Goal: Task Accomplishment & Management: Manage account settings

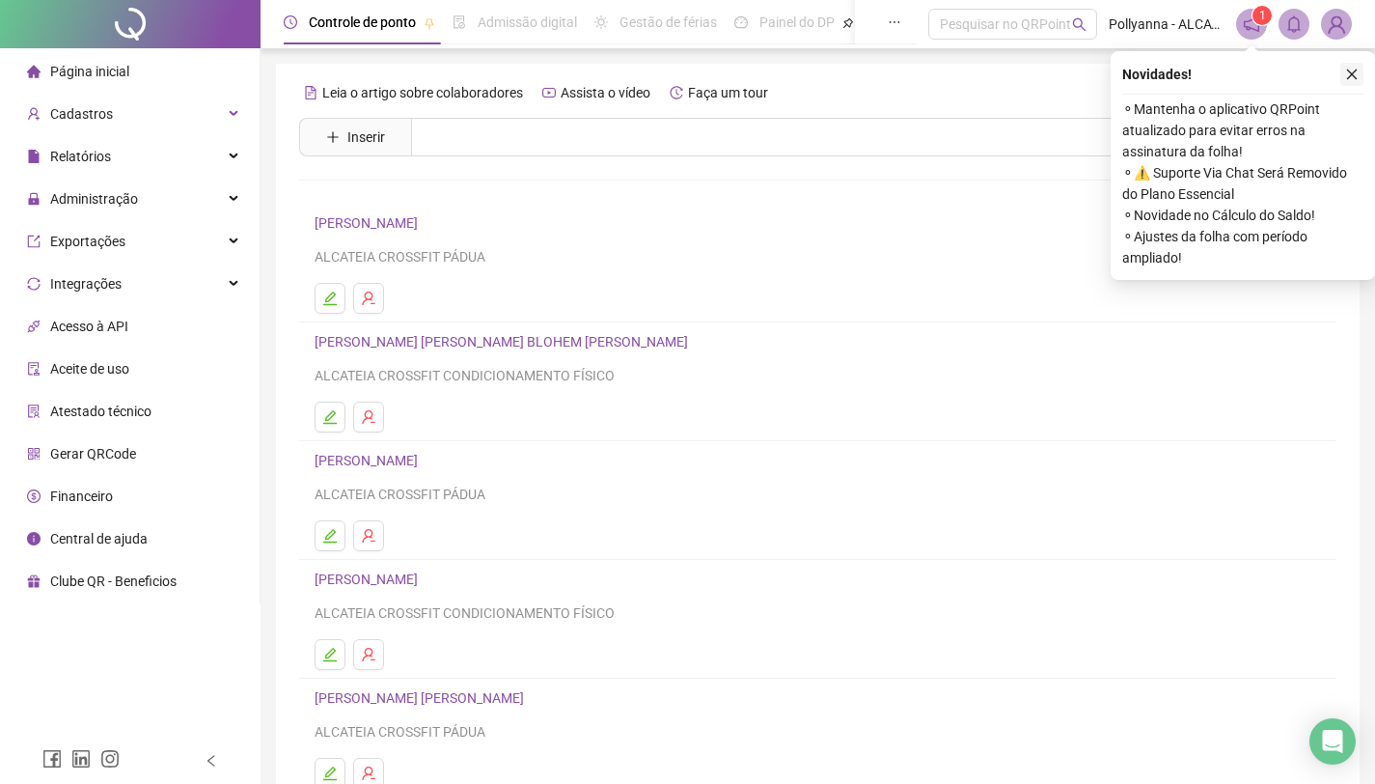
click at [1354, 80] on icon "close" at bounding box center [1352, 75] width 14 height 14
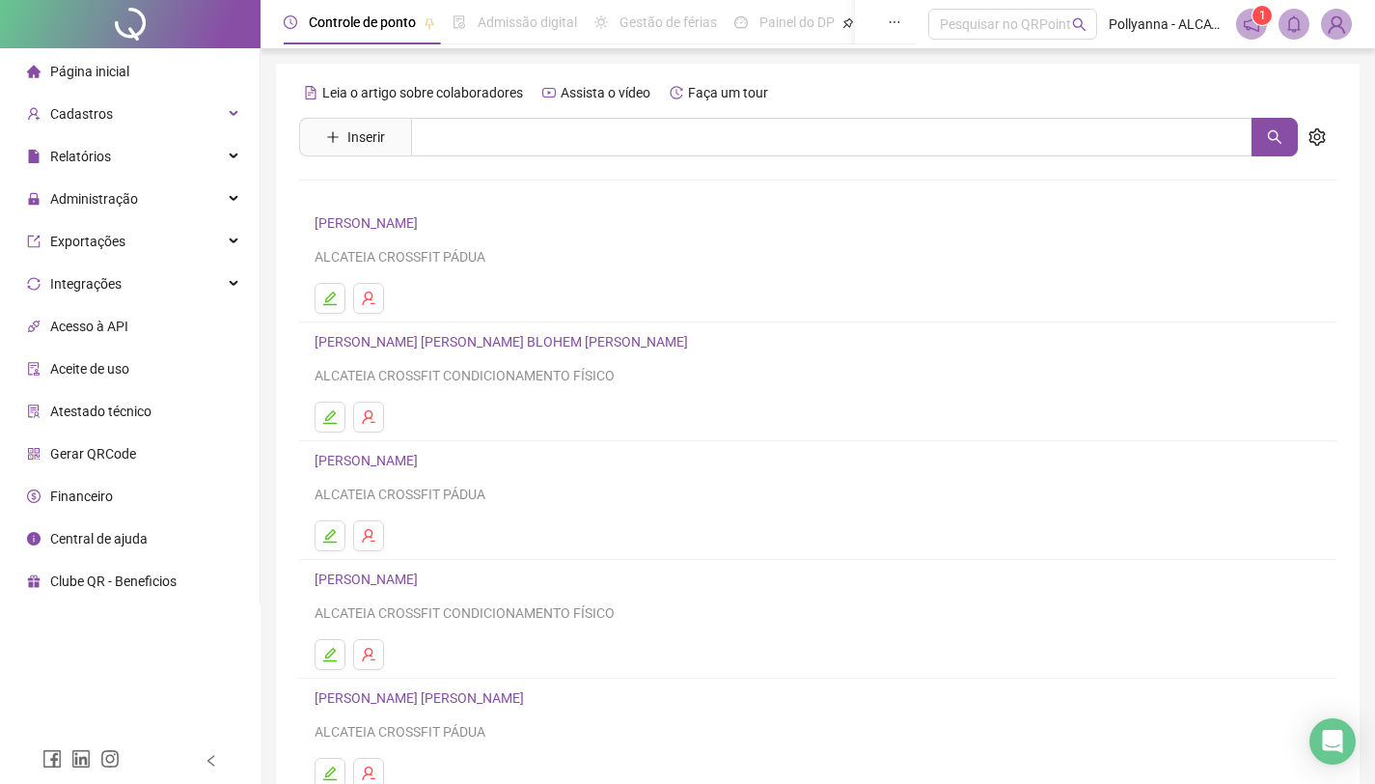
click at [1146, 30] on span "Pollyanna - ALCATEIA CROSSFIT" at bounding box center [1167, 24] width 116 height 21
click at [1128, 27] on span "Pollyanna - ALCATEIA CROSSFIT" at bounding box center [1167, 24] width 116 height 21
click at [880, 22] on button "button" at bounding box center [894, 22] width 44 height 44
click at [1319, 27] on div "1" at bounding box center [1294, 24] width 116 height 31
click at [1330, 25] on img at bounding box center [1336, 24] width 29 height 29
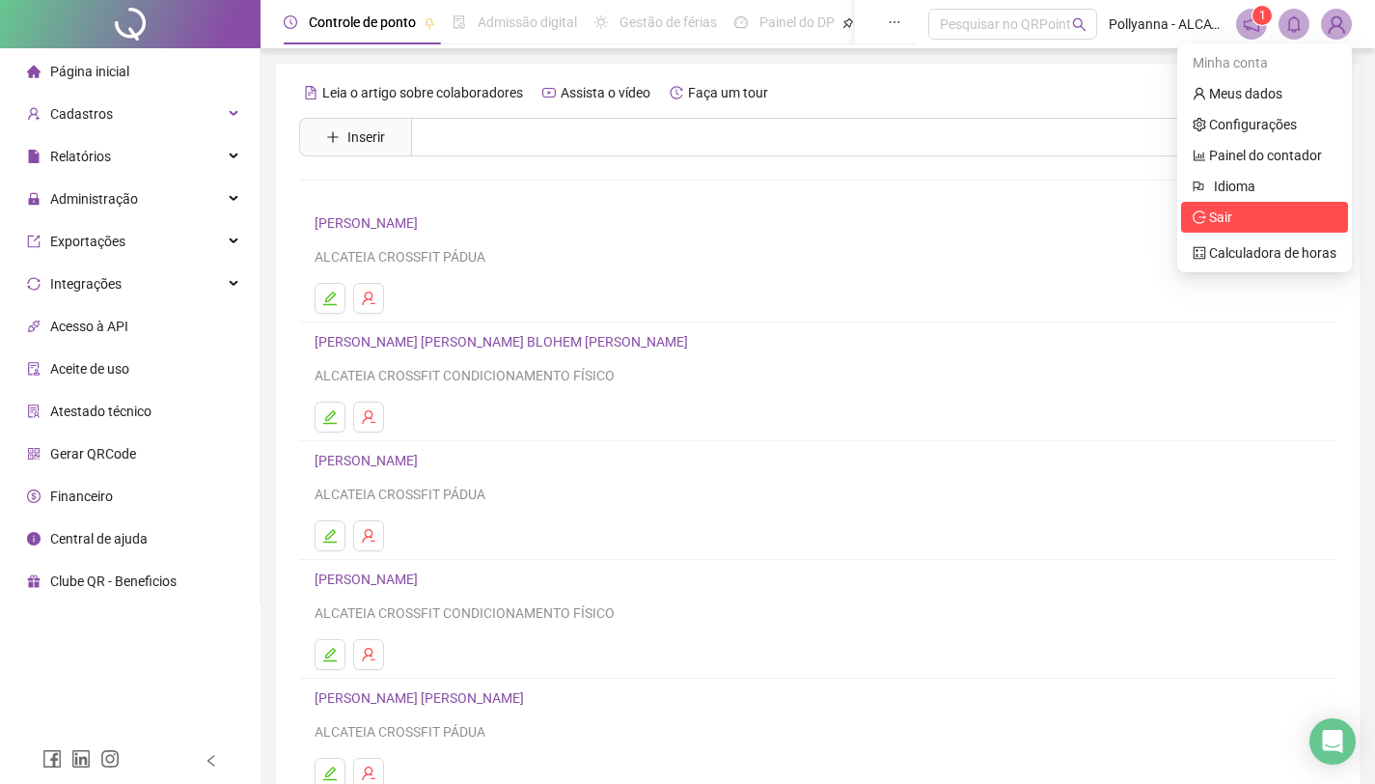
click at [1225, 217] on span "Sair" at bounding box center [1220, 216] width 23 height 15
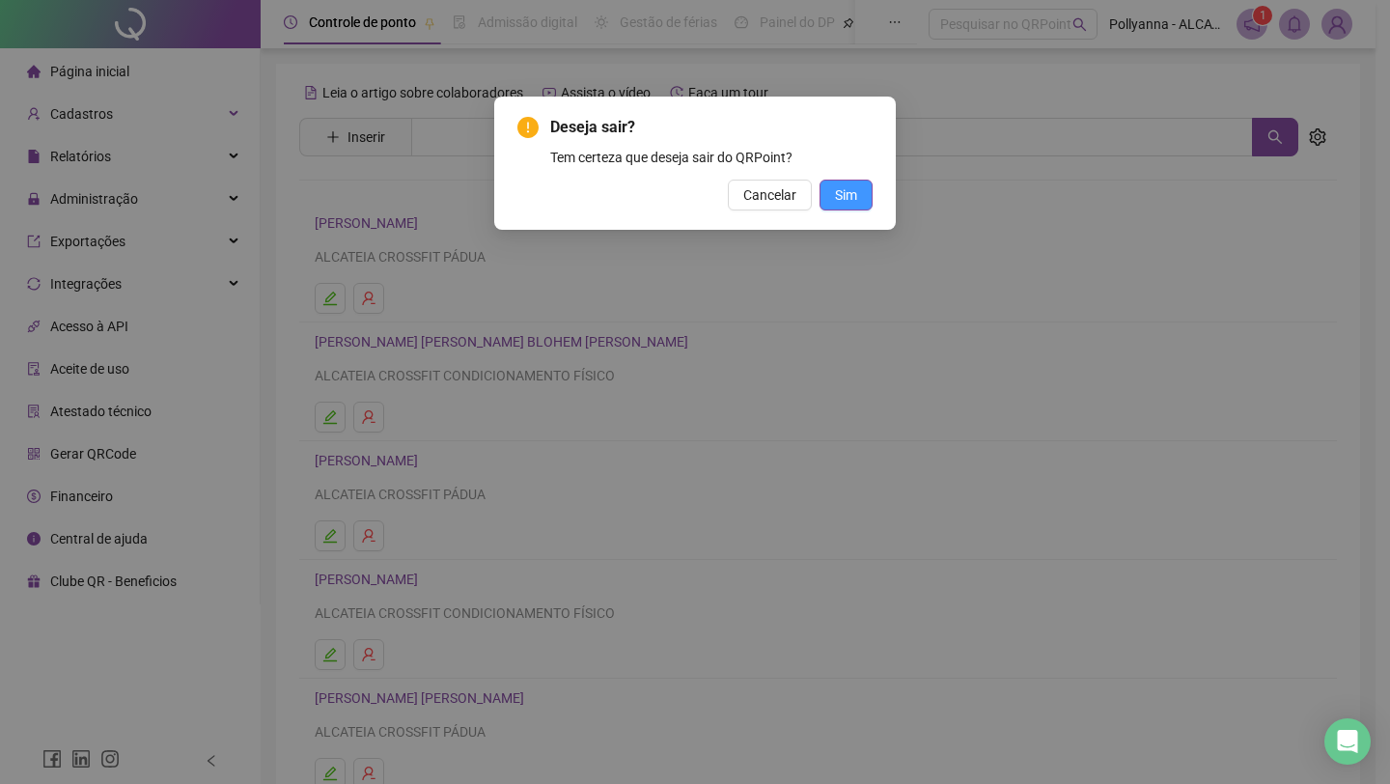
click at [839, 198] on span "Sim" at bounding box center [846, 194] width 22 height 21
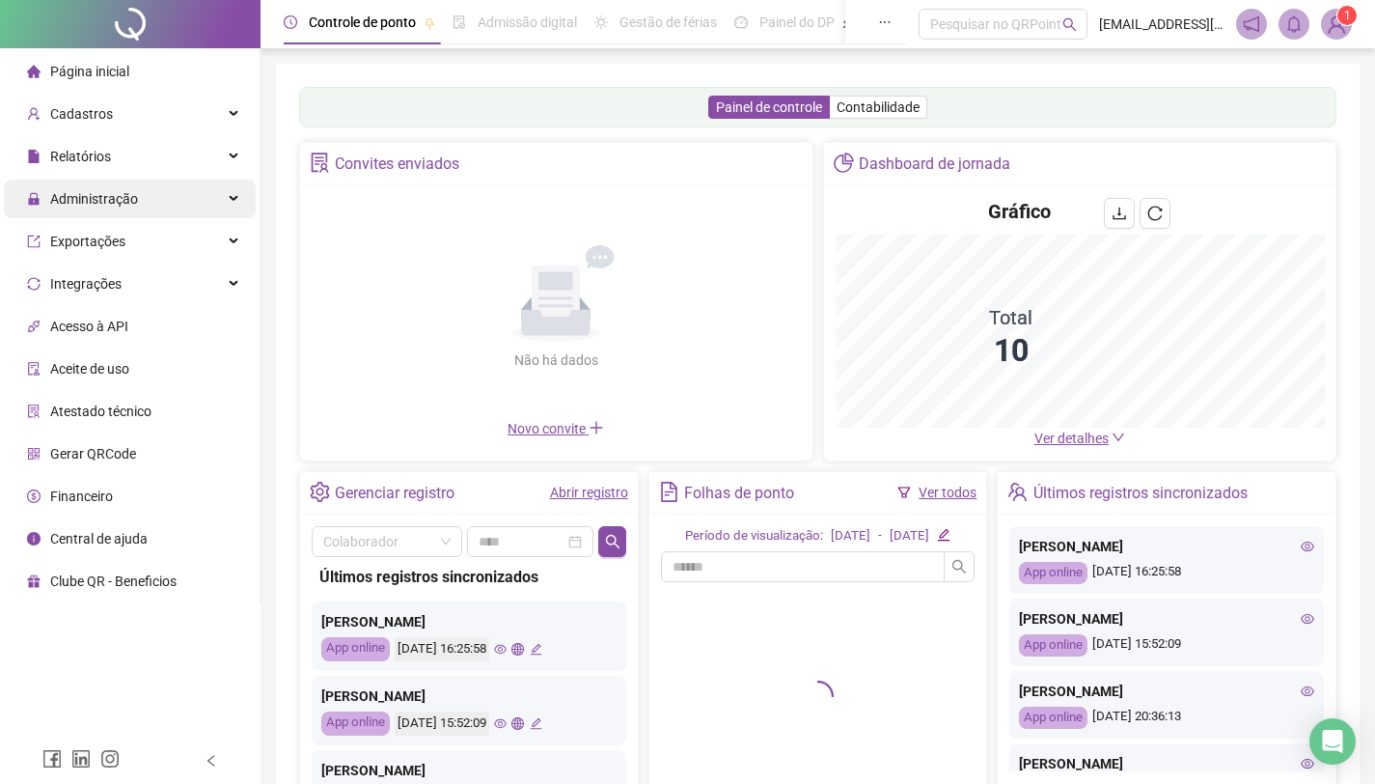
click at [227, 195] on div "Administração" at bounding box center [130, 198] width 252 height 39
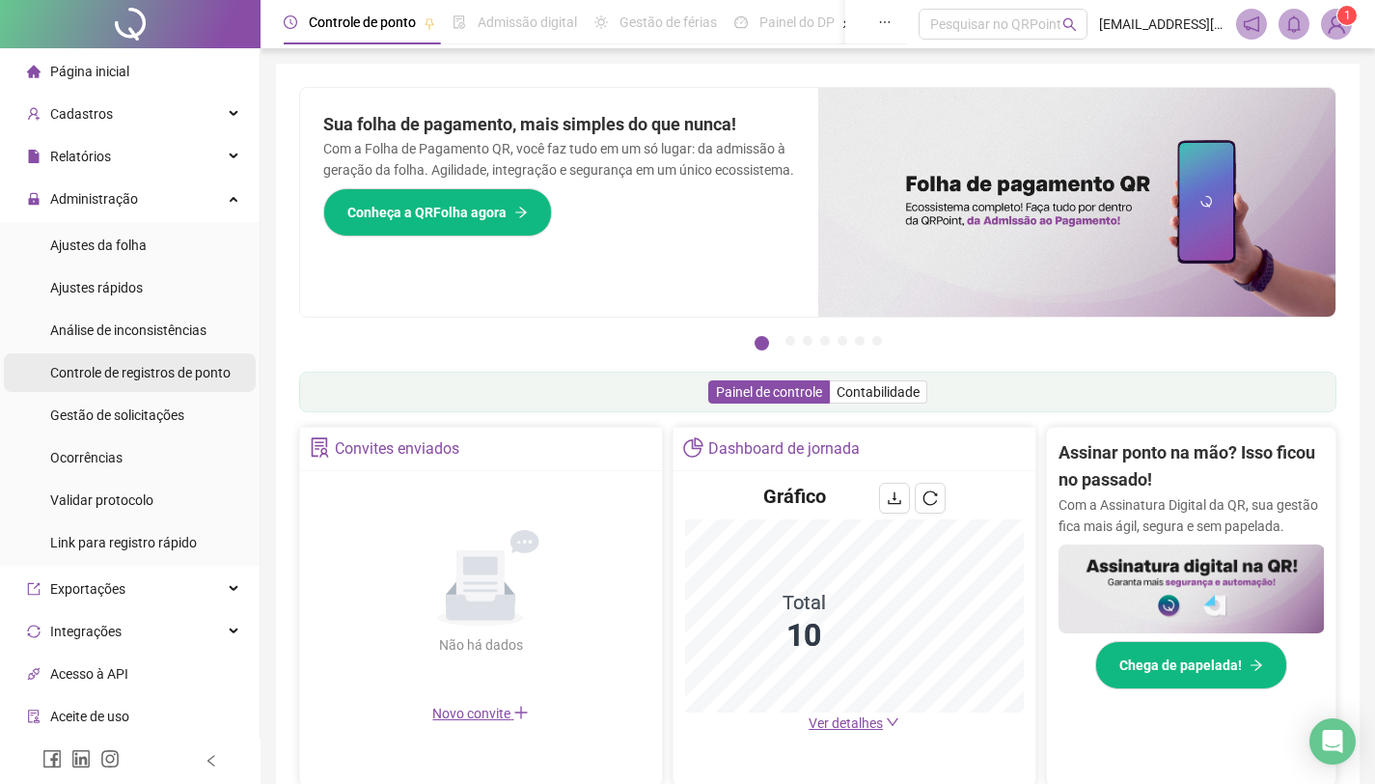
click at [124, 367] on span "Controle de registros de ponto" at bounding box center [140, 372] width 180 height 15
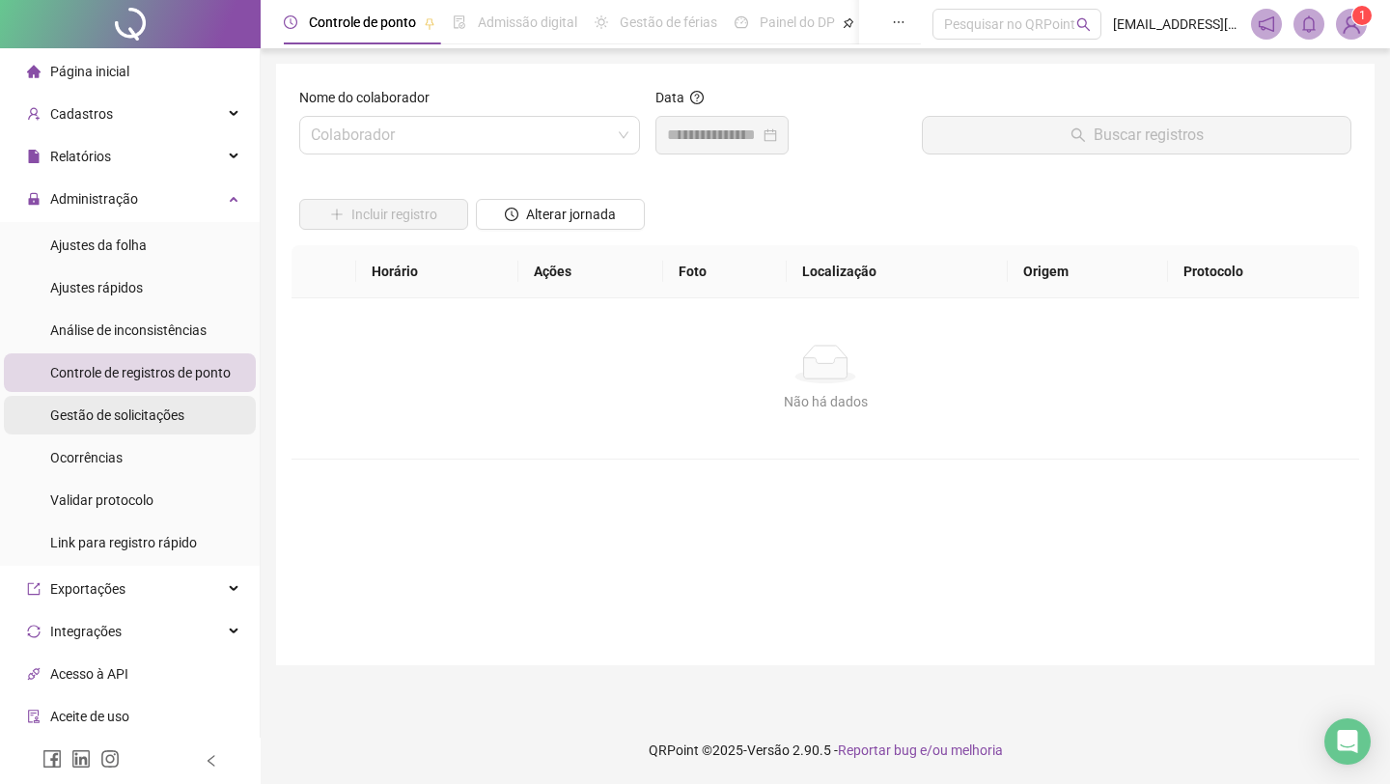
click at [176, 413] on span "Gestão de solicitações" at bounding box center [117, 414] width 134 height 15
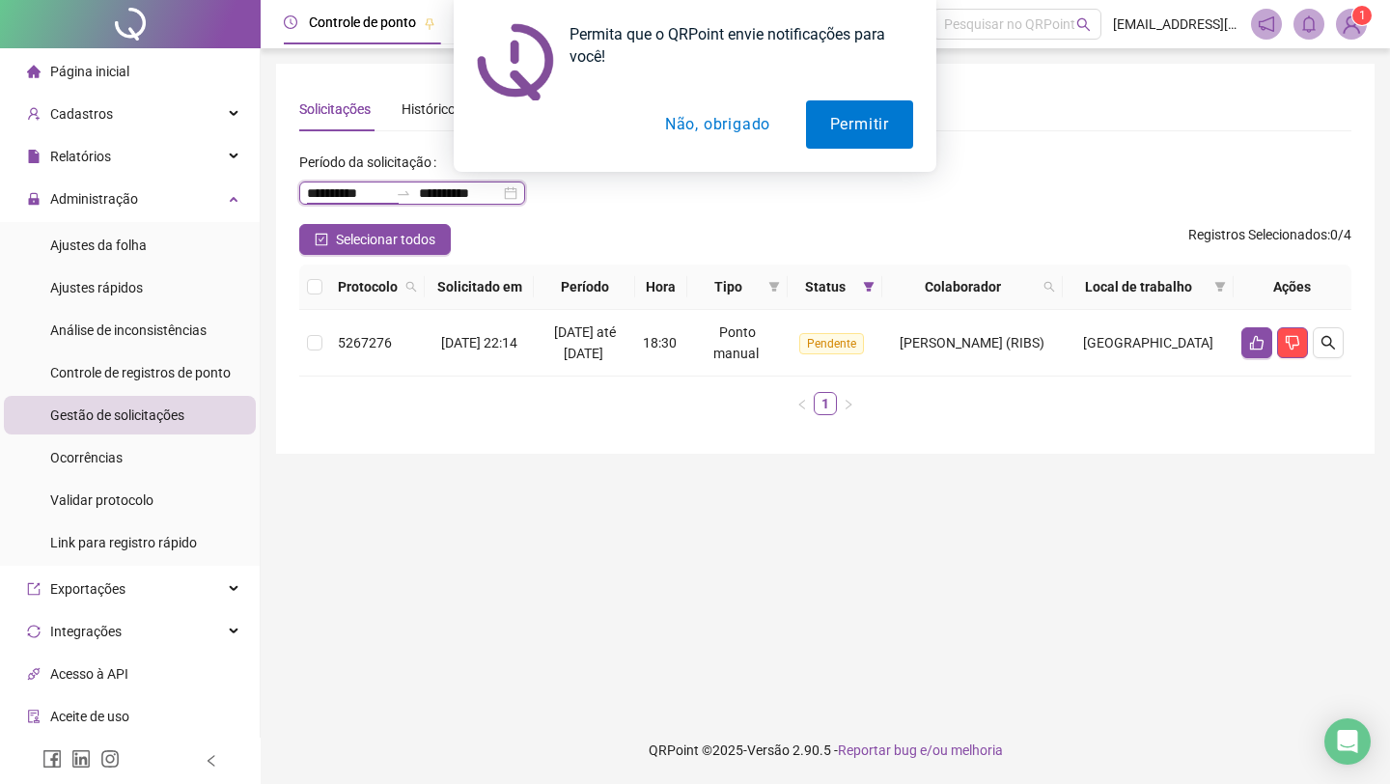
click at [360, 190] on input "**********" at bounding box center [347, 192] width 81 height 21
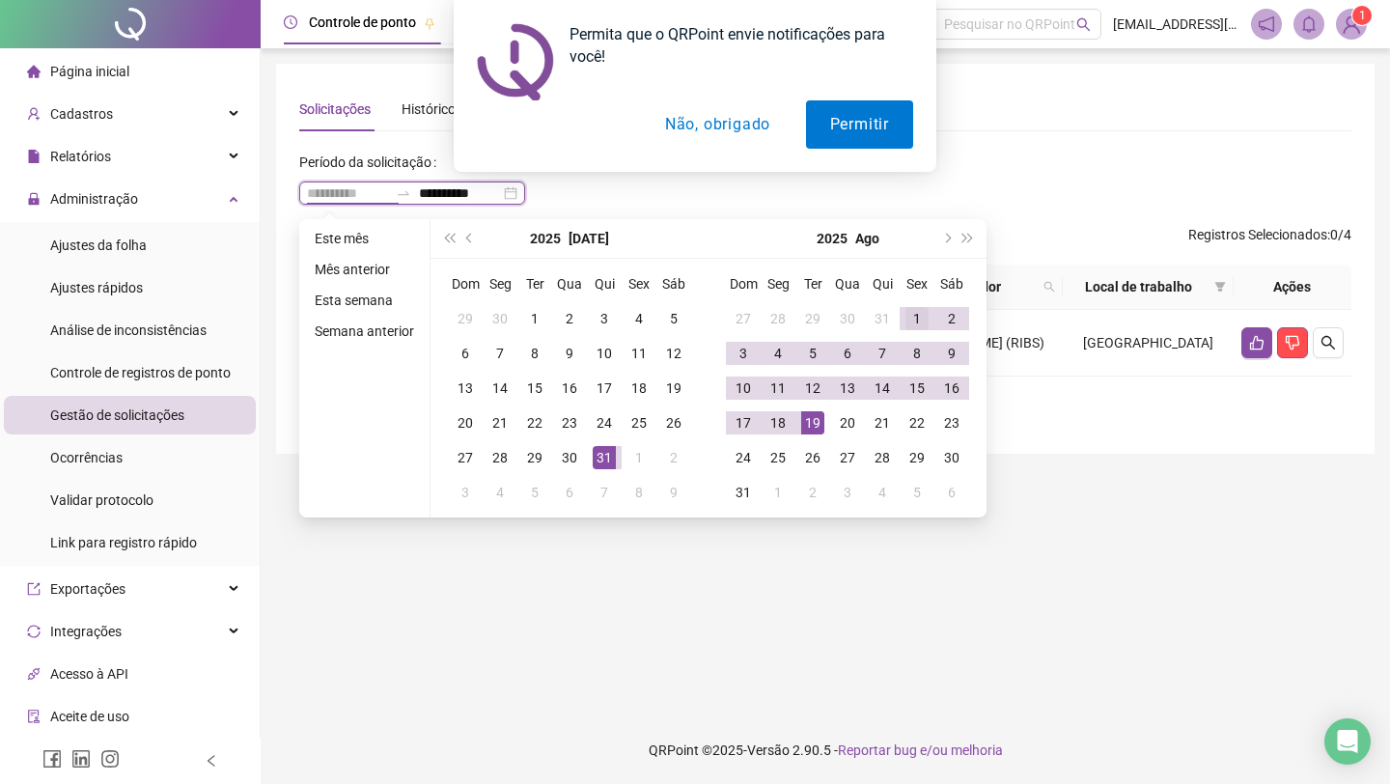
type input "**********"
click at [907, 317] on div "1" at bounding box center [916, 318] width 23 height 23
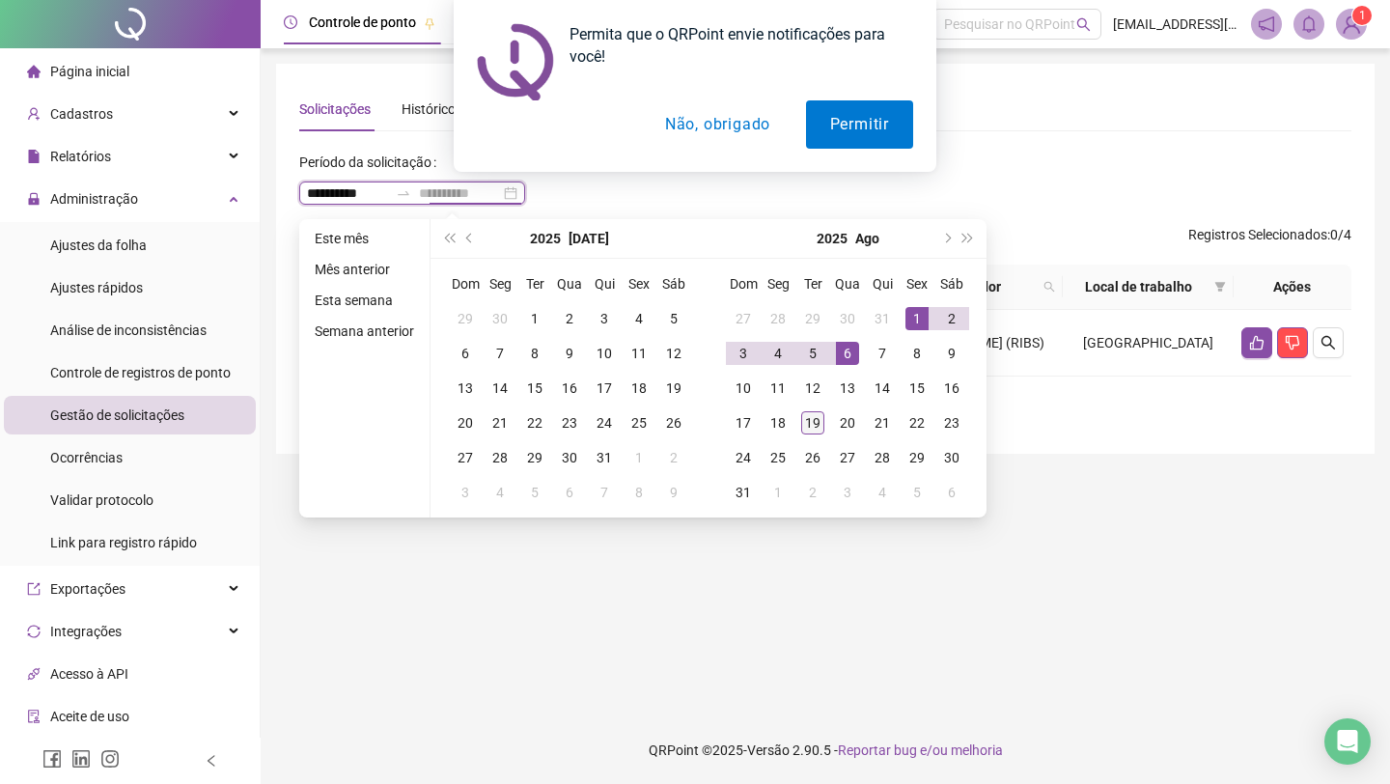
type input "**********"
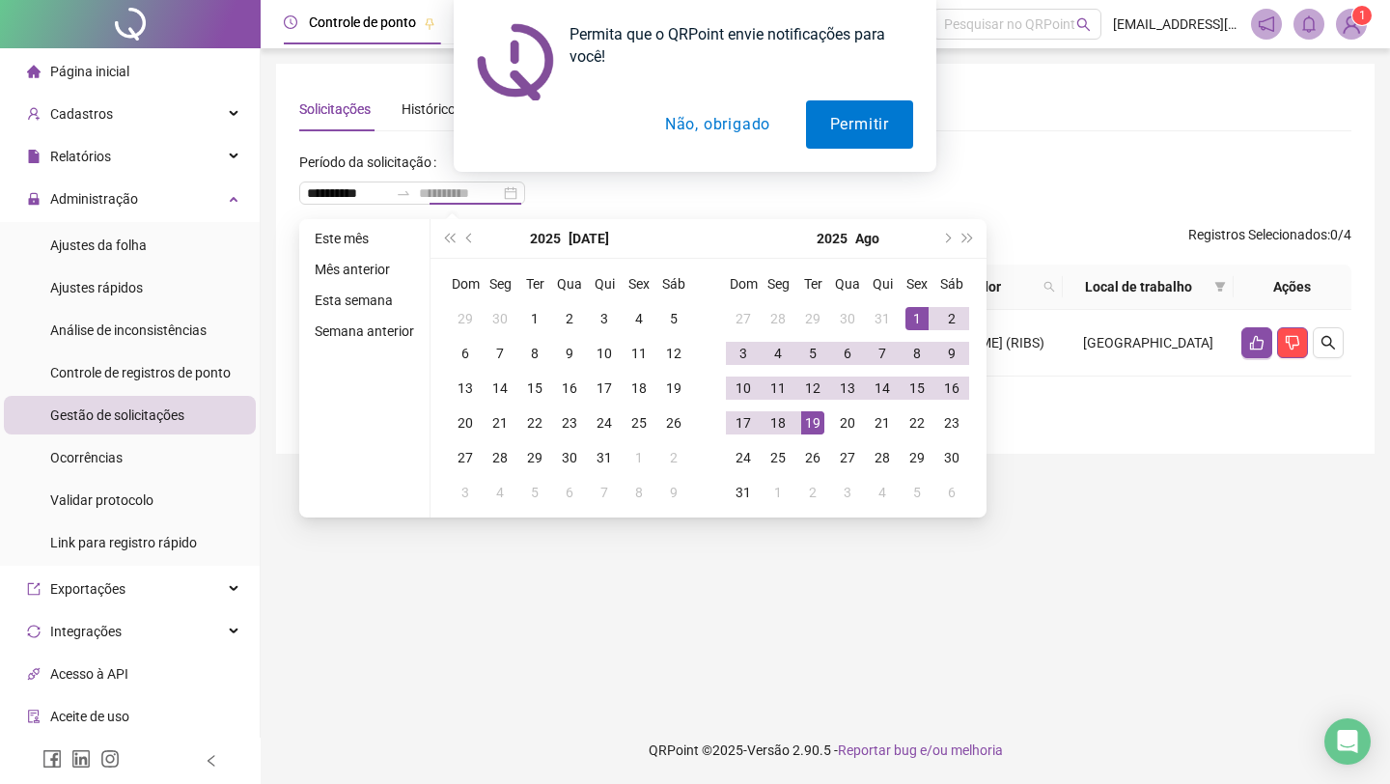
click at [819, 420] on div "19" at bounding box center [812, 422] width 23 height 23
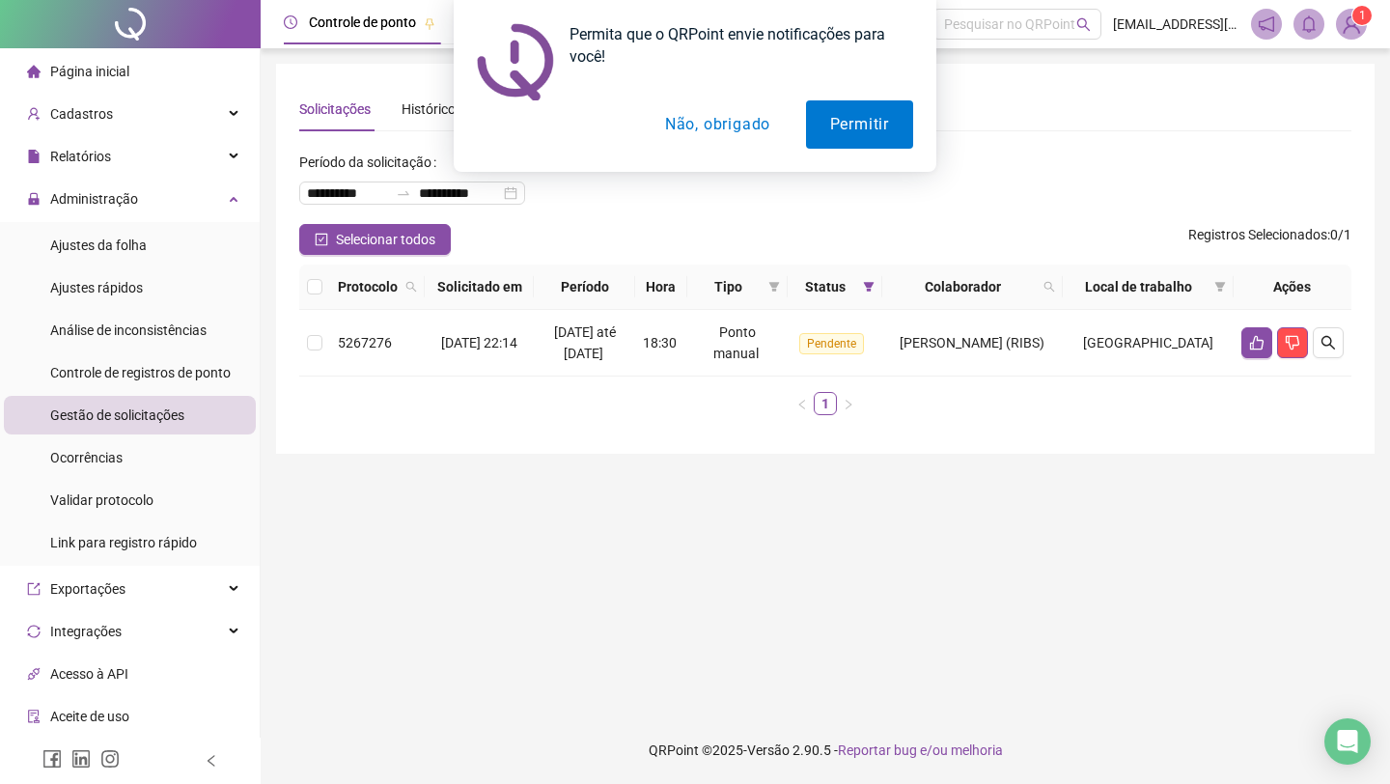
click at [747, 138] on button "Não, obrigado" at bounding box center [717, 124] width 153 height 48
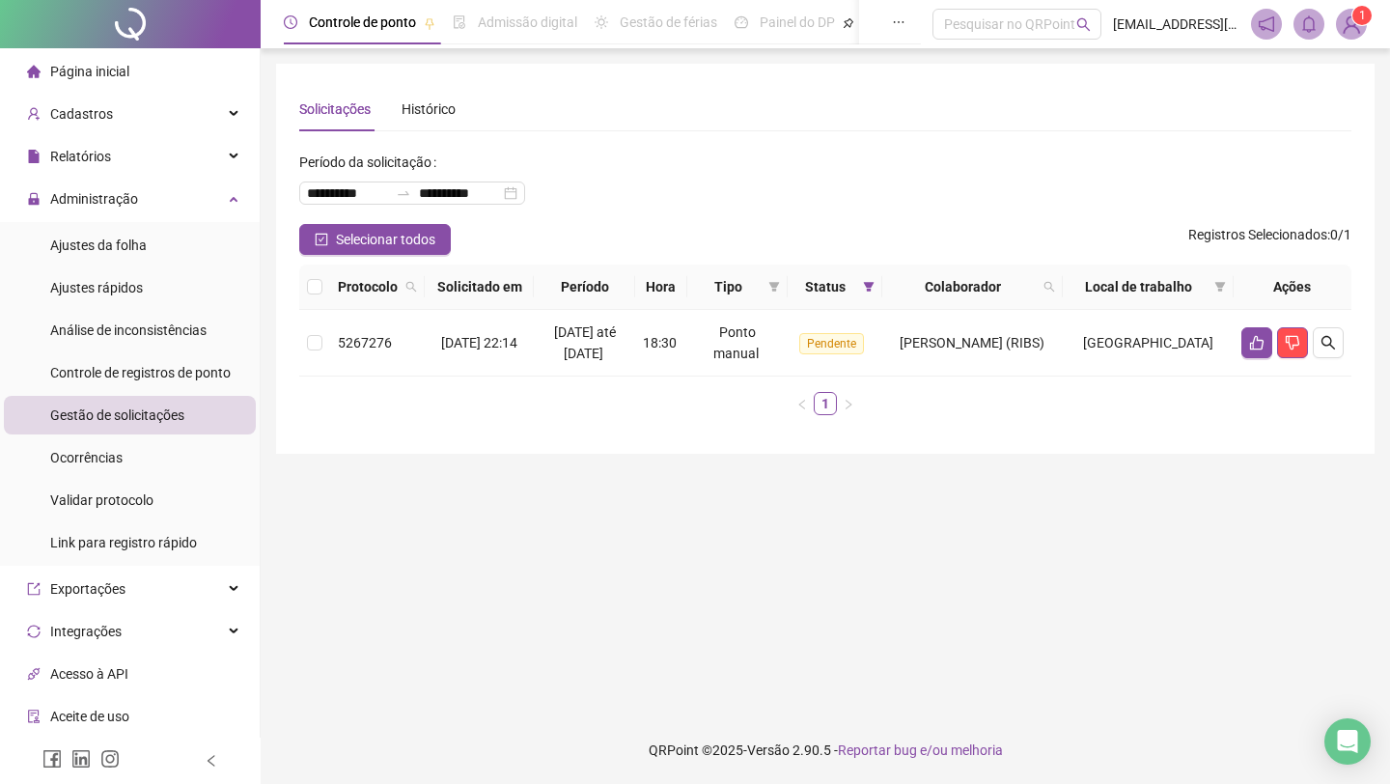
click at [1156, 28] on span "[EMAIL_ADDRESS][DOMAIN_NAME]" at bounding box center [1176, 24] width 126 height 21
click at [1358, 28] on img at bounding box center [1350, 24] width 29 height 29
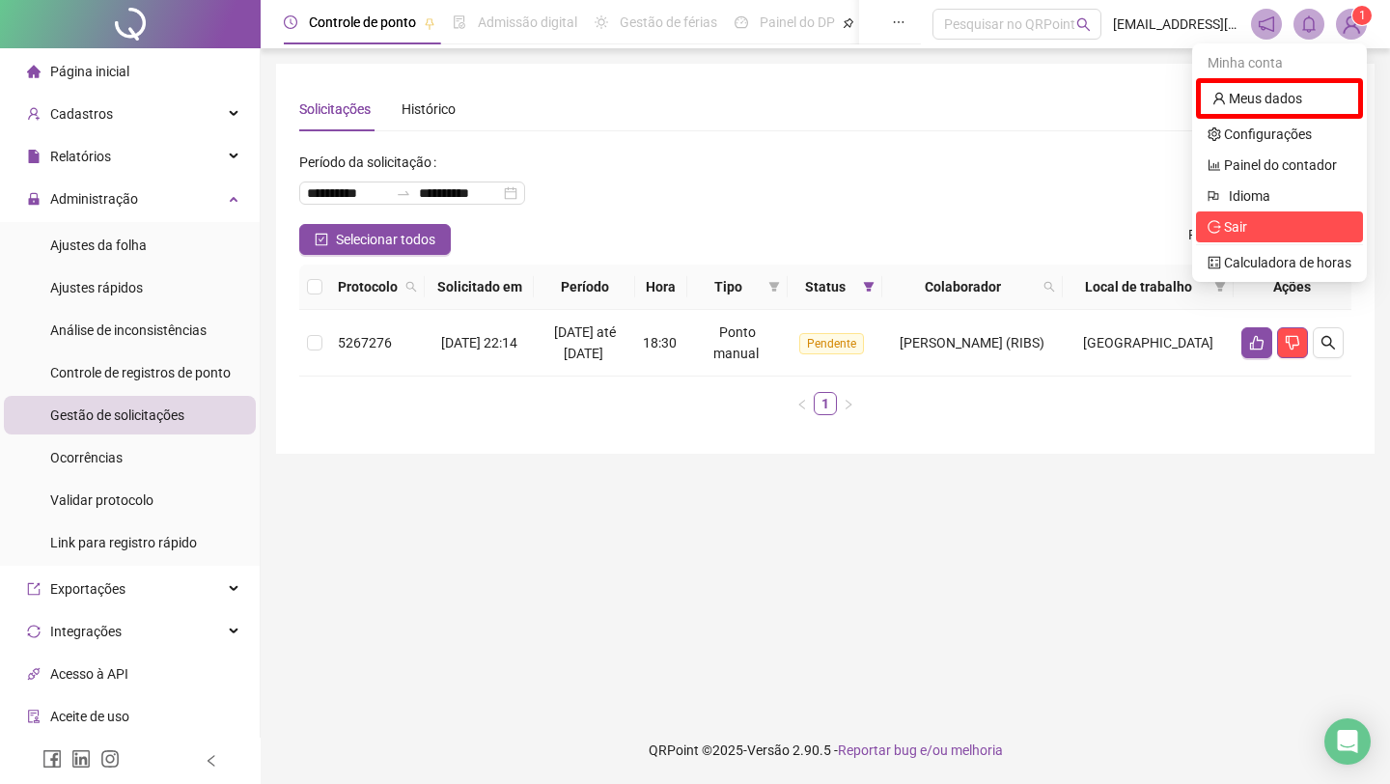
click at [1276, 225] on span "Sair" at bounding box center [1279, 226] width 144 height 21
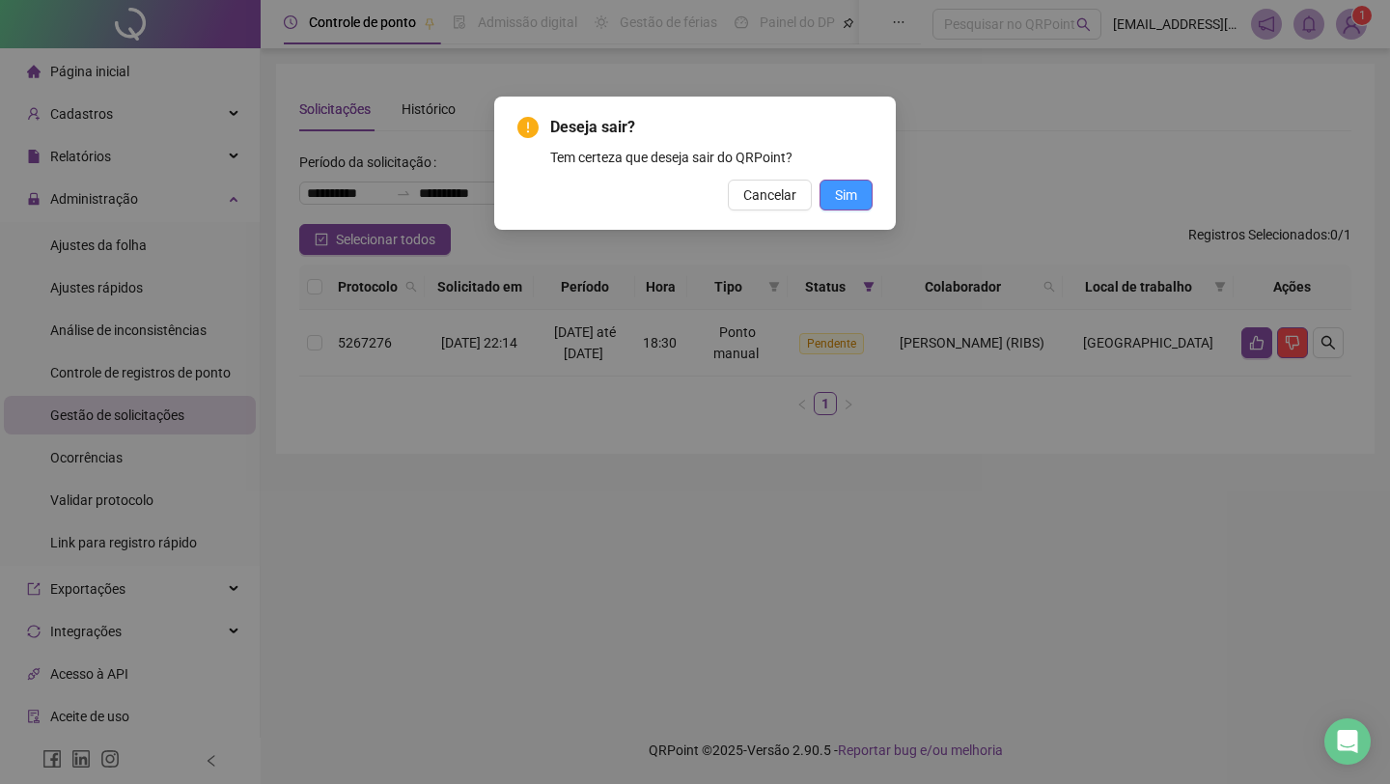
click at [861, 198] on button "Sim" at bounding box center [845, 194] width 53 height 31
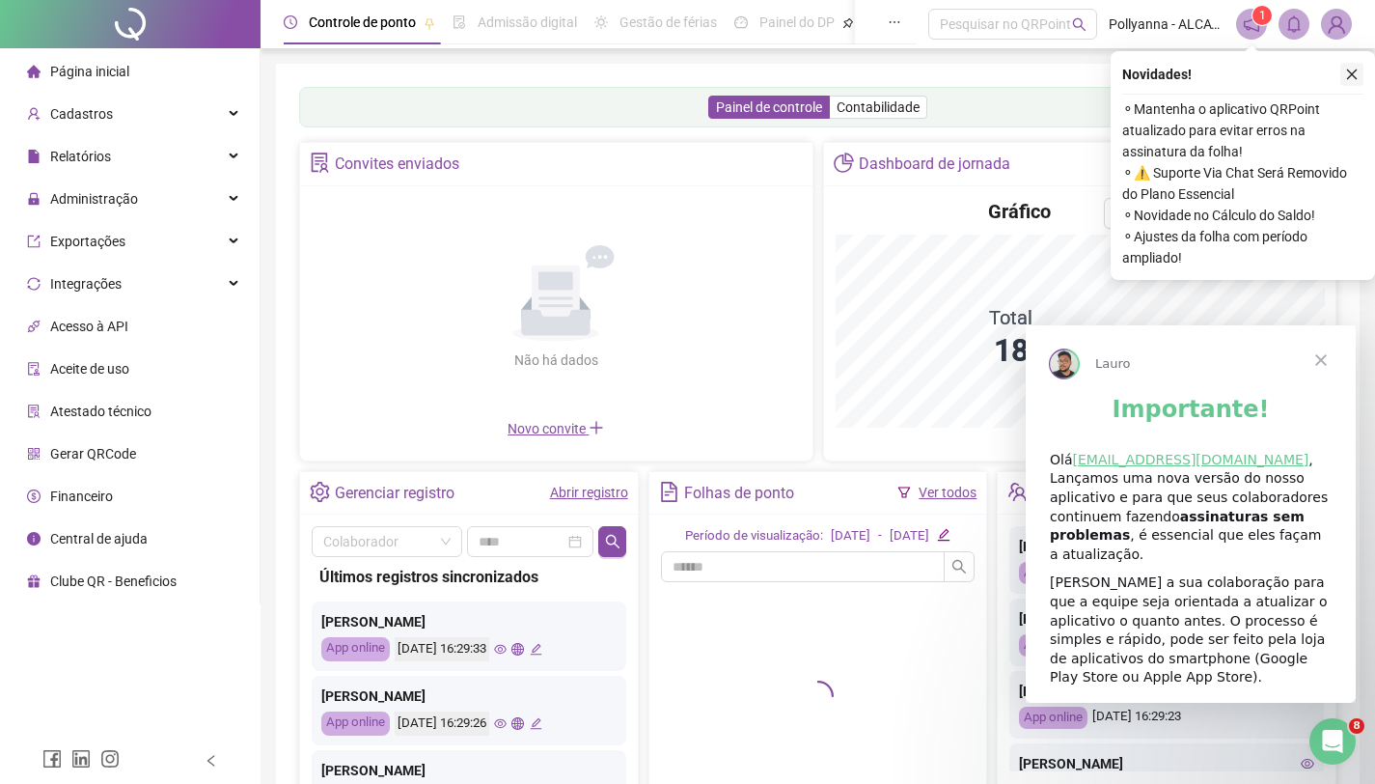
click at [1350, 72] on icon "close" at bounding box center [1352, 74] width 11 height 11
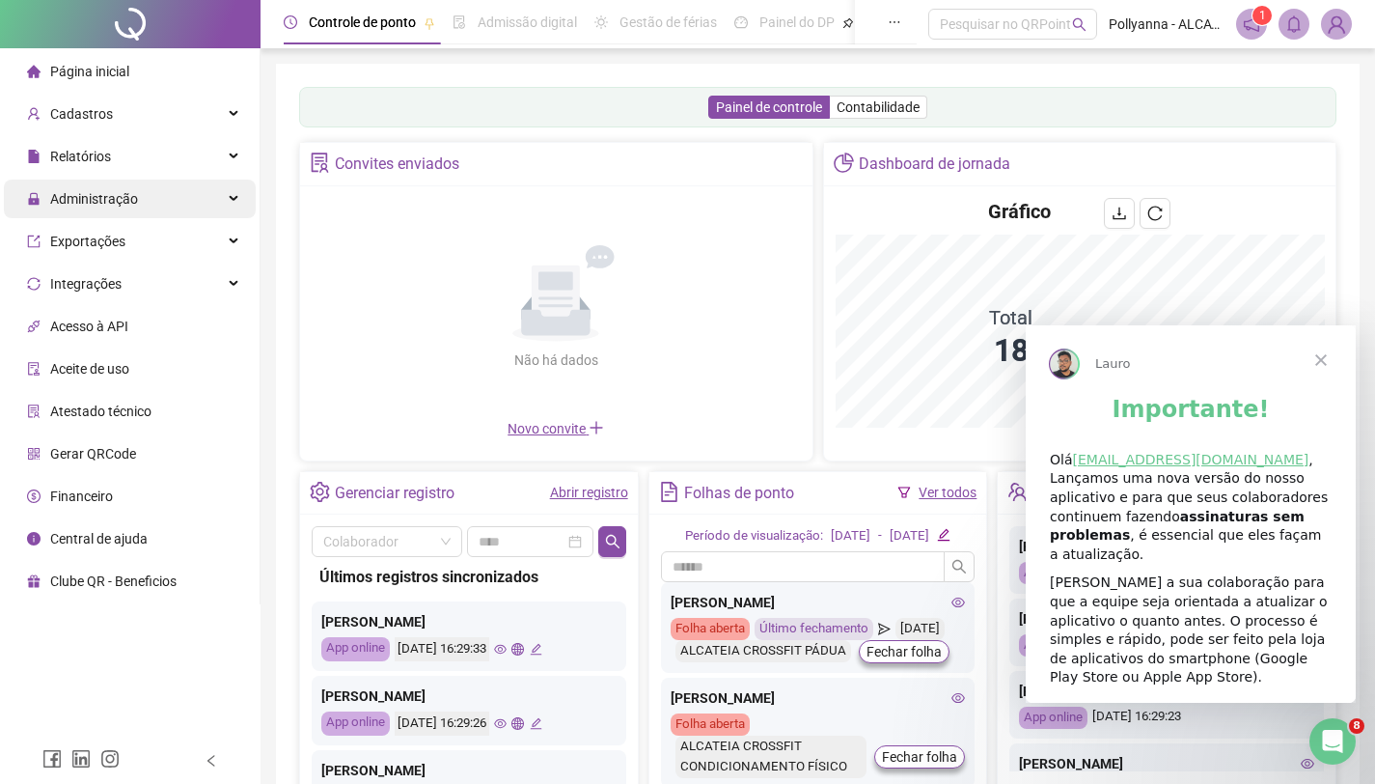
click at [231, 199] on icon at bounding box center [236, 199] width 10 height 0
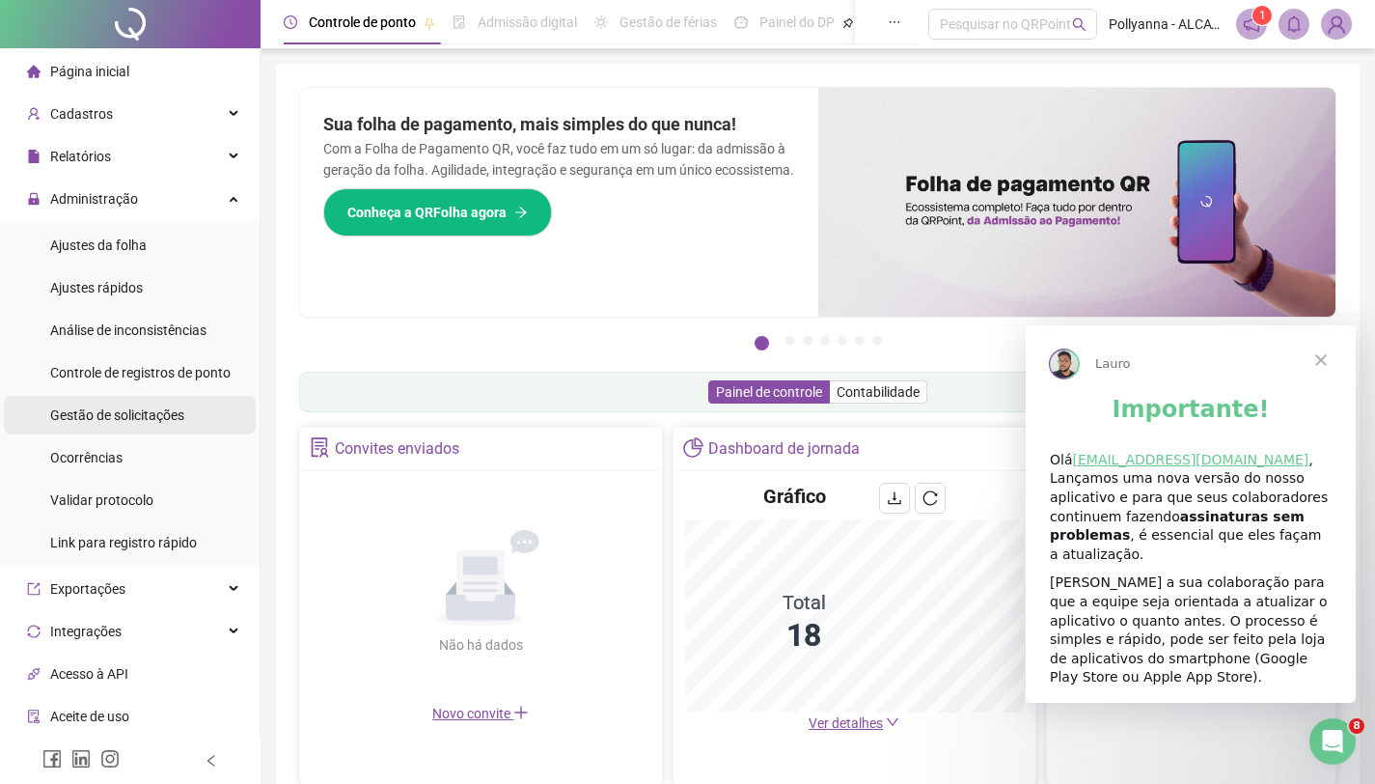
click at [131, 417] on span "Gestão de solicitações" at bounding box center [117, 414] width 134 height 15
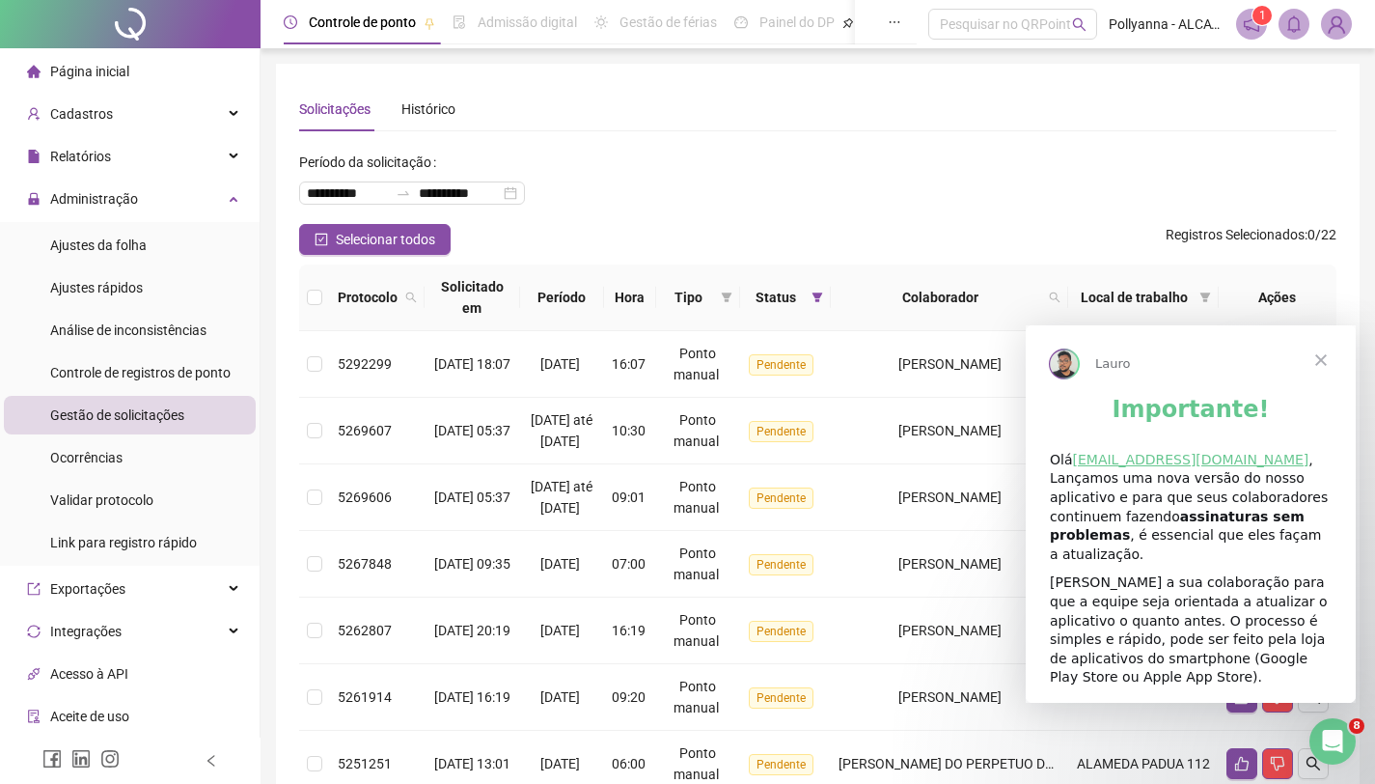
click at [1319, 357] on span "Fechar" at bounding box center [1320, 358] width 69 height 69
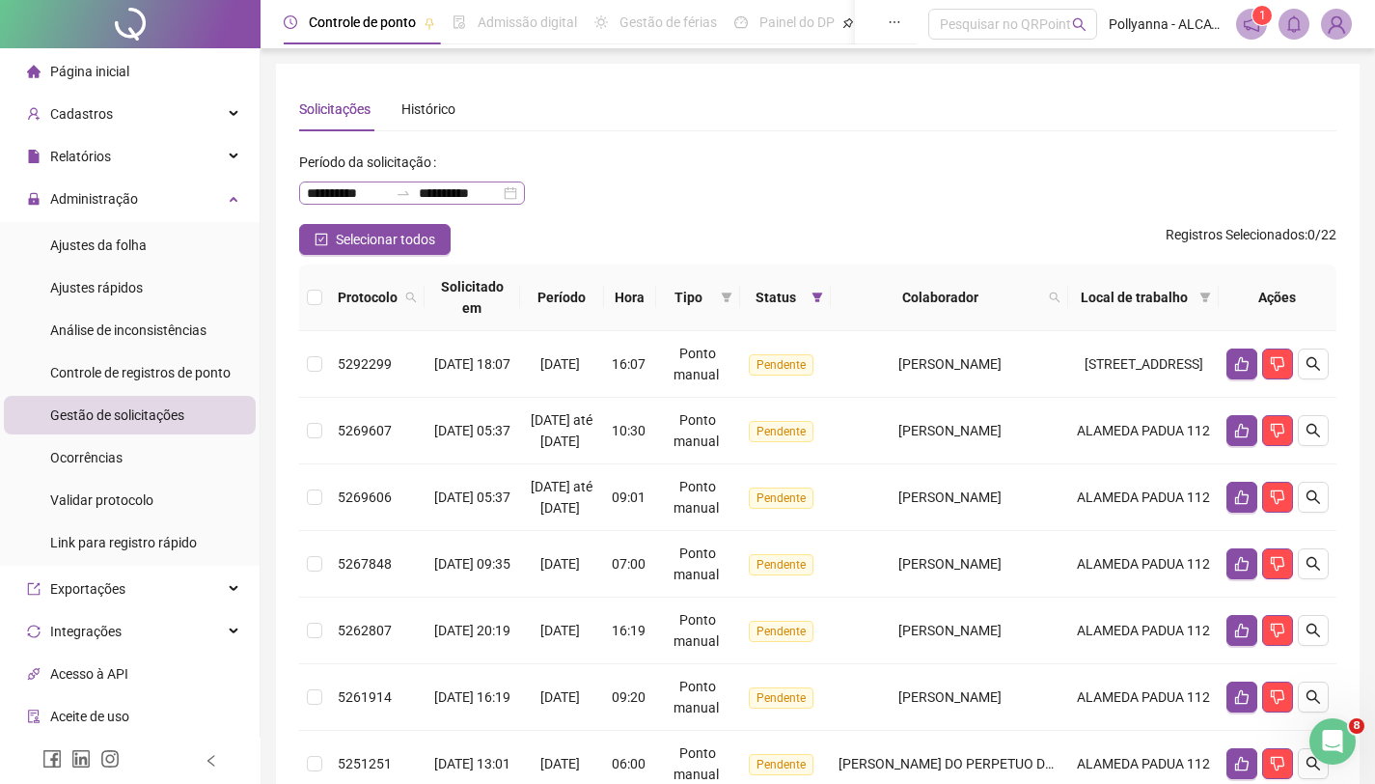
click at [419, 191] on div at bounding box center [403, 192] width 31 height 15
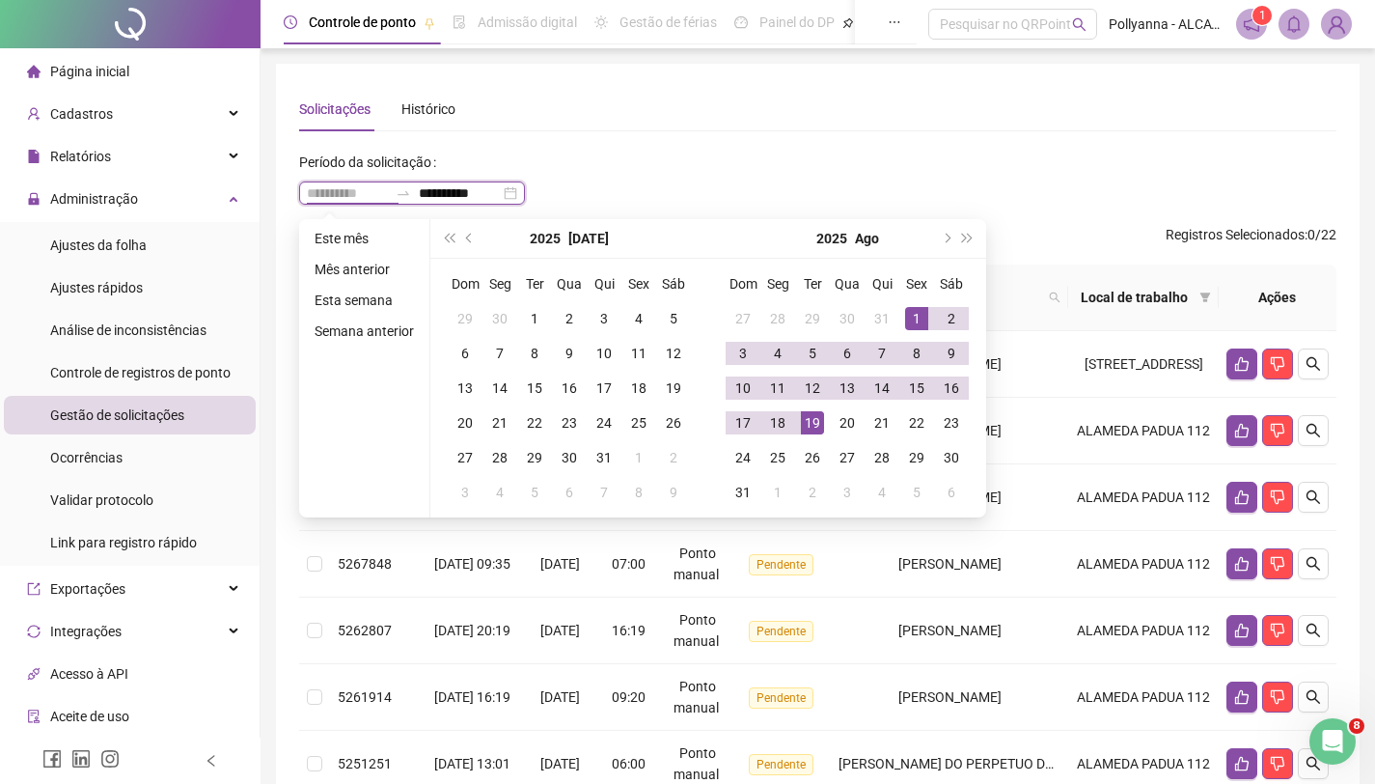
type input "**********"
click at [918, 312] on div "1" at bounding box center [916, 318] width 23 height 23
type input "**********"
click at [816, 426] on div "19" at bounding box center [812, 422] width 23 height 23
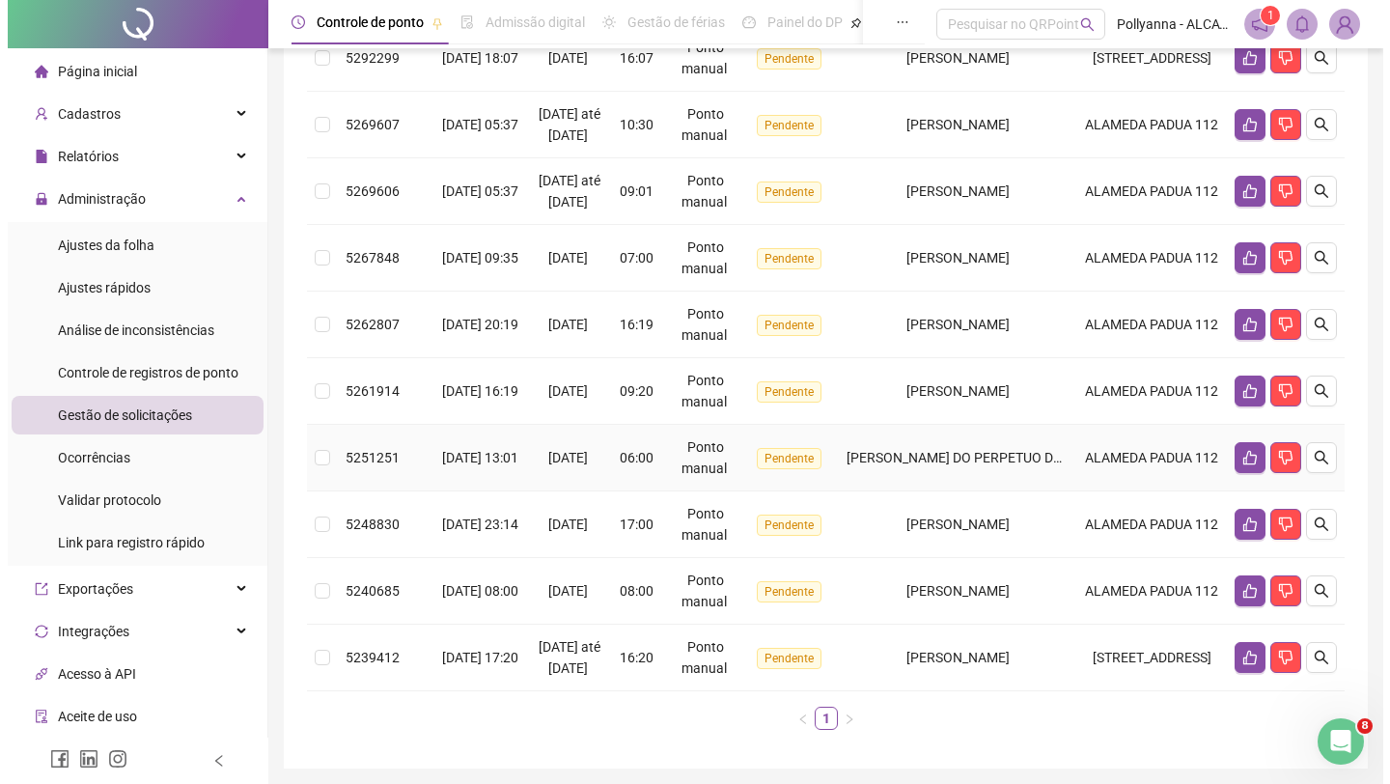
scroll to position [402, 0]
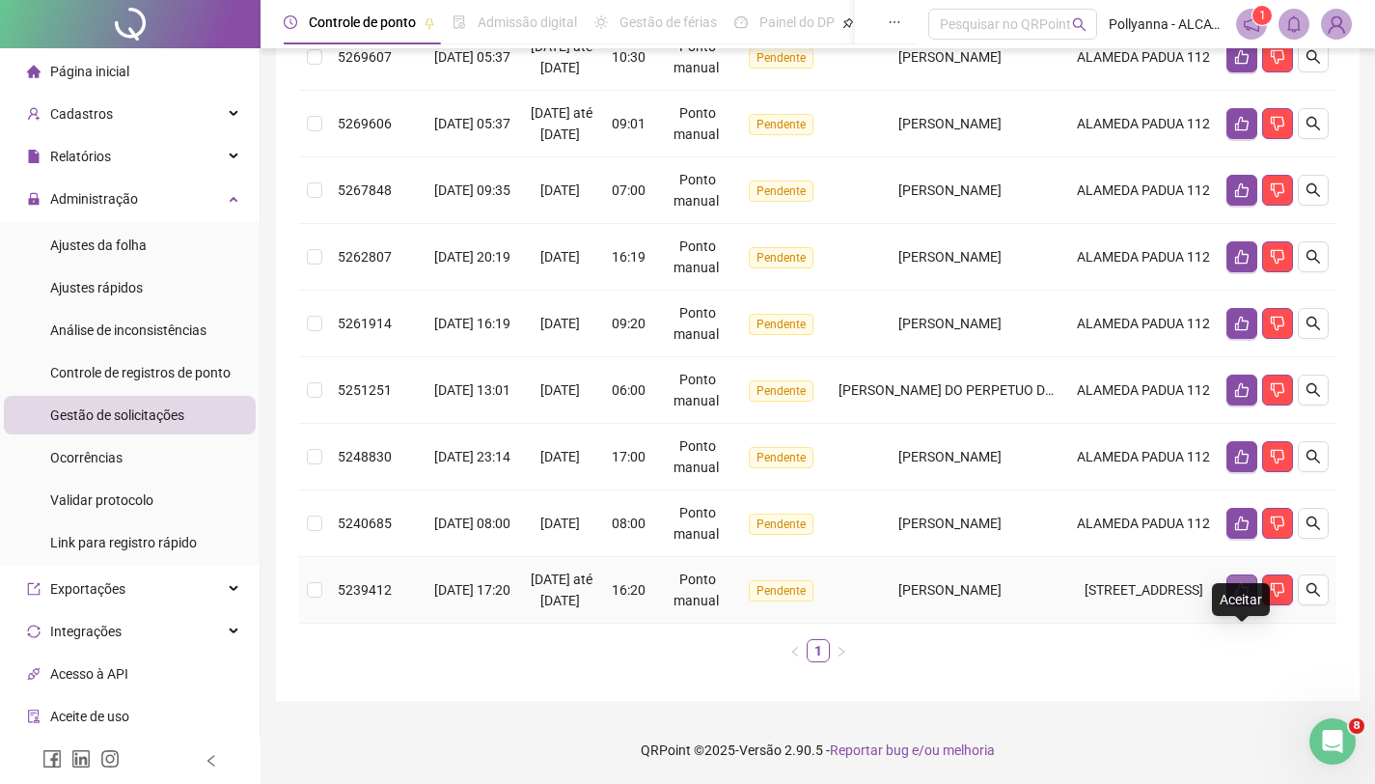
click at [1241, 597] on icon "like" at bounding box center [1241, 589] width 15 height 15
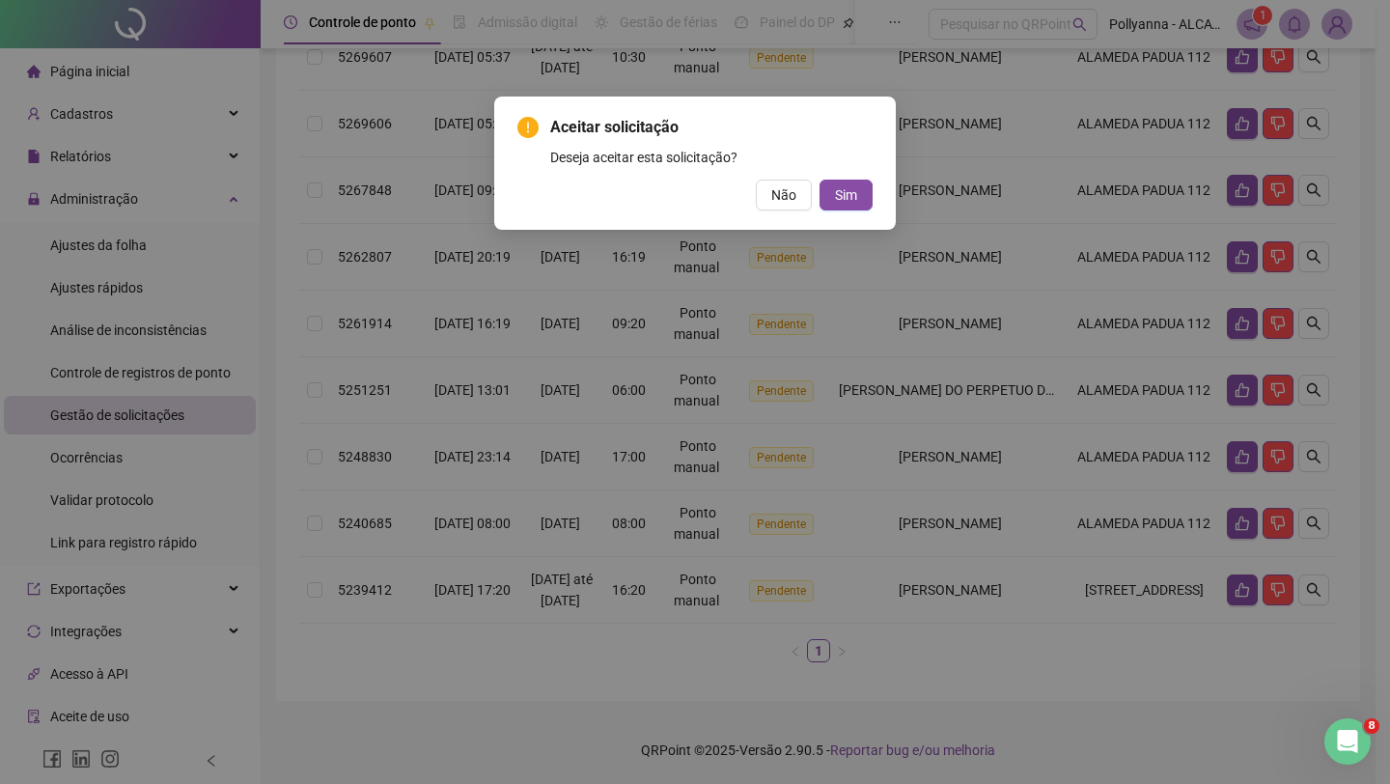
click at [879, 369] on div "Aceitar solicitação Deseja aceitar esta solicitação? Não Sim" at bounding box center [695, 392] width 1390 height 784
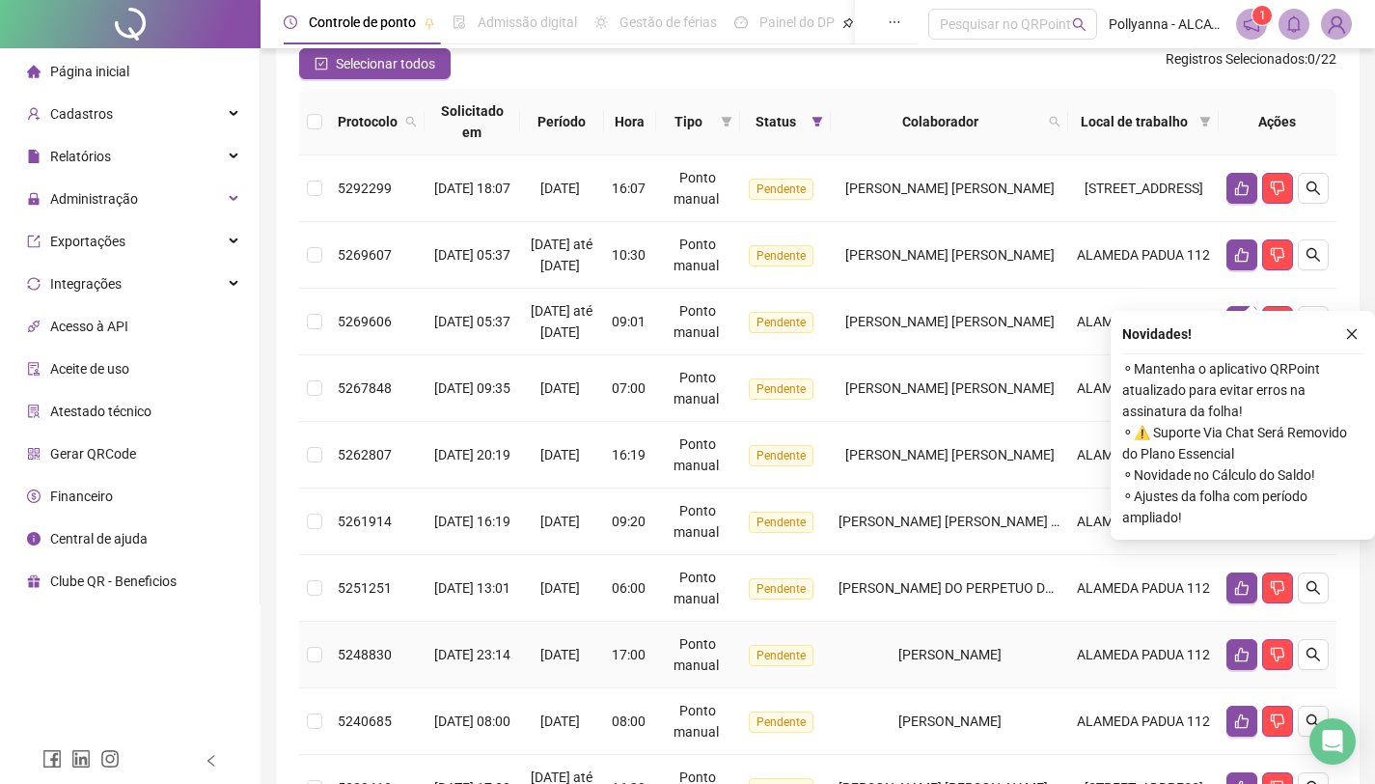
scroll to position [437, 0]
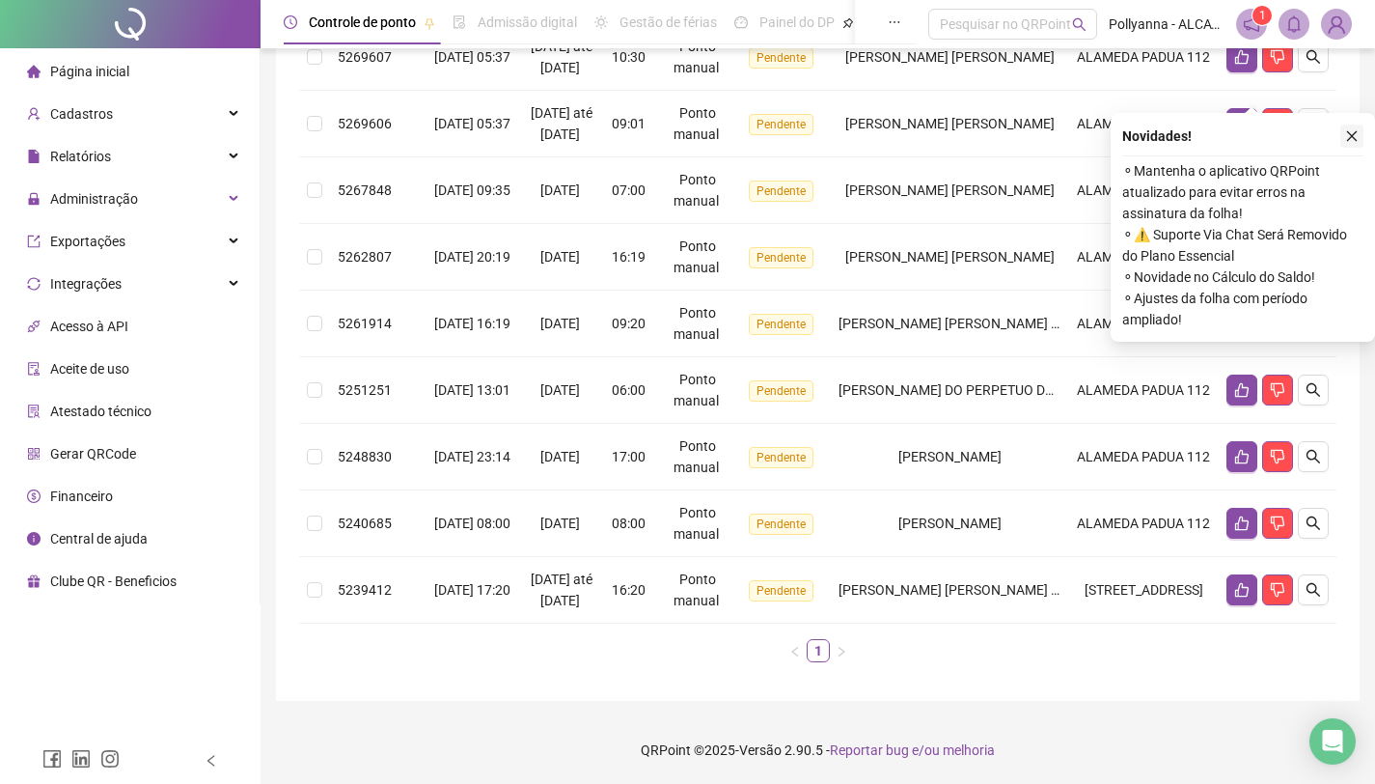
click at [1356, 129] on icon "close" at bounding box center [1352, 136] width 14 height 14
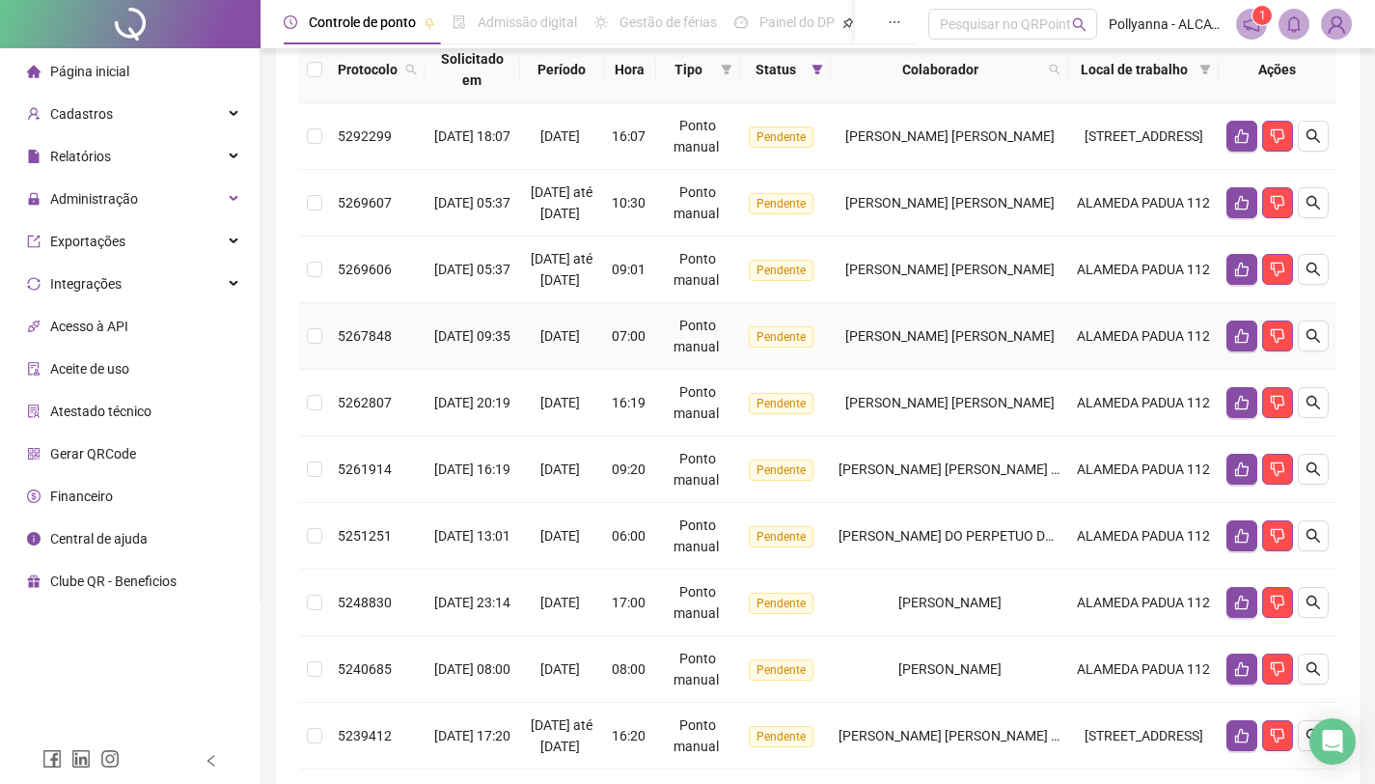
scroll to position [227, 0]
